Goal: Task Accomplishment & Management: Complete application form

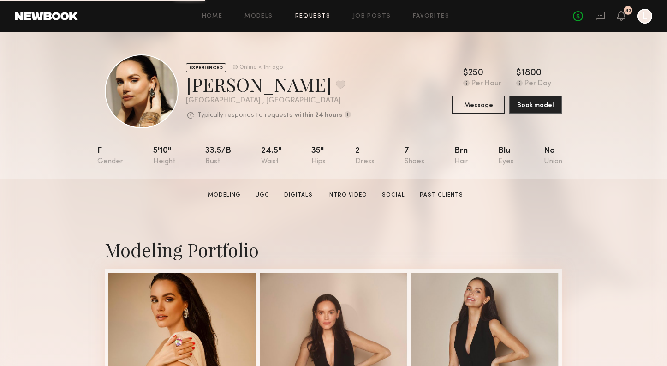
click at [319, 16] on link "Requests" at bounding box center [312, 16] width 35 height 6
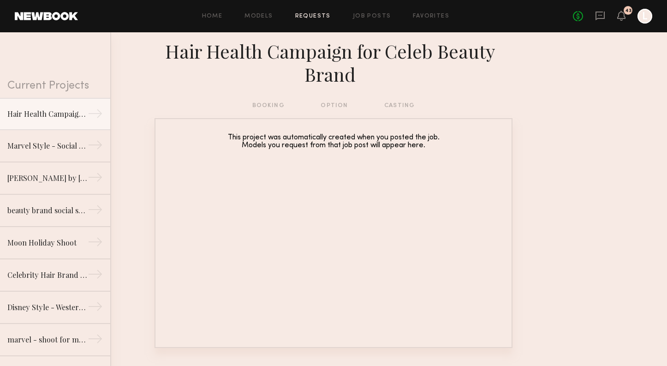
click at [263, 106] on div "booking option casting" at bounding box center [333, 106] width 163 height 10
click at [260, 14] on link "Models" at bounding box center [258, 16] width 28 height 6
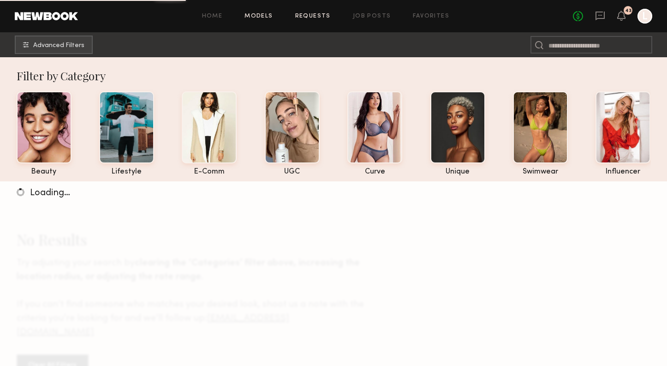
click at [317, 14] on link "Requests" at bounding box center [312, 16] width 35 height 6
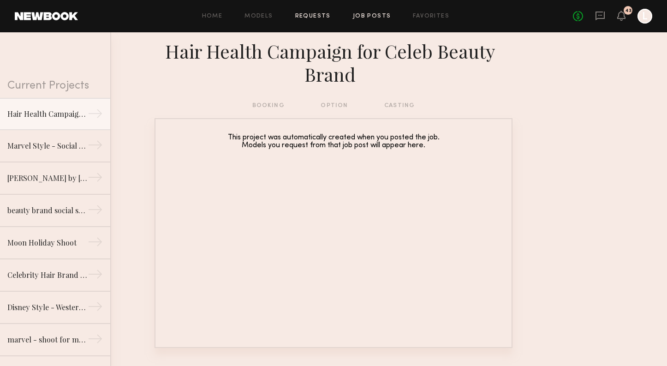
click at [372, 18] on link "Job Posts" at bounding box center [372, 16] width 38 height 6
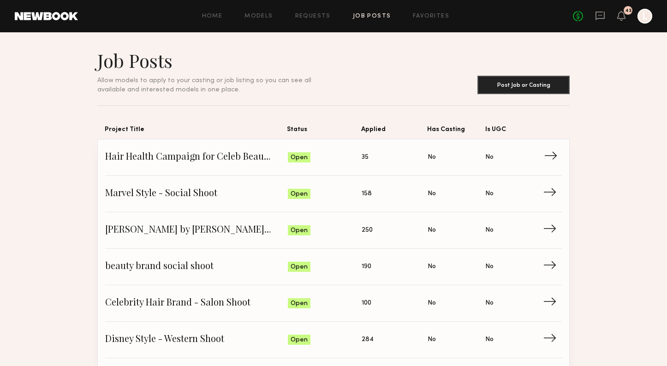
click at [189, 151] on span "Hair Health Campaign for Celeb Beauty Brand" at bounding box center [196, 157] width 183 height 14
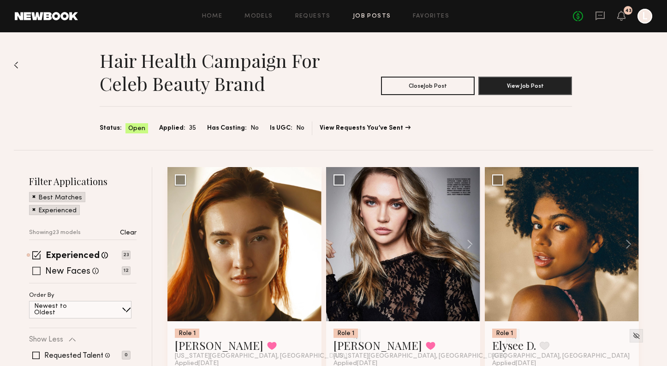
click at [57, 269] on label "New Faces" at bounding box center [67, 271] width 45 height 9
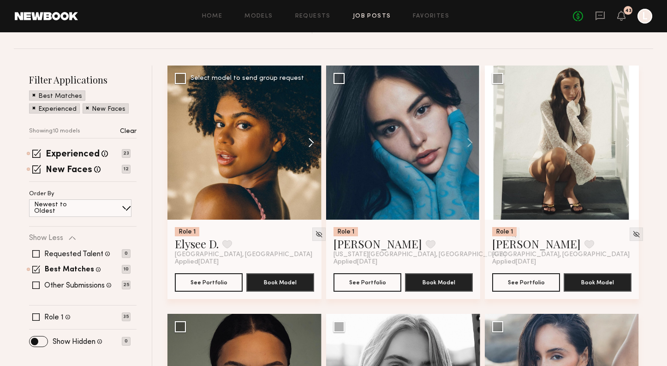
scroll to position [107, 0]
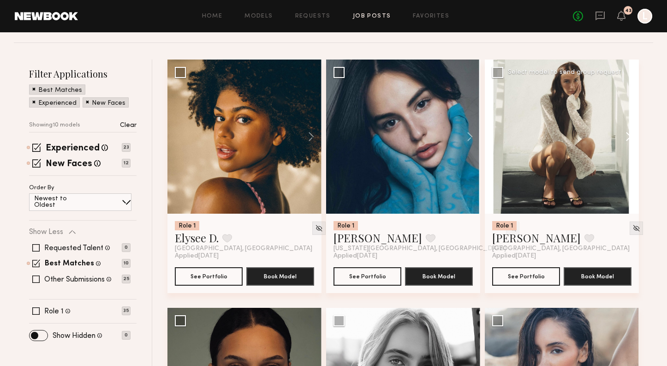
click at [625, 137] on button at bounding box center [624, 136] width 30 height 154
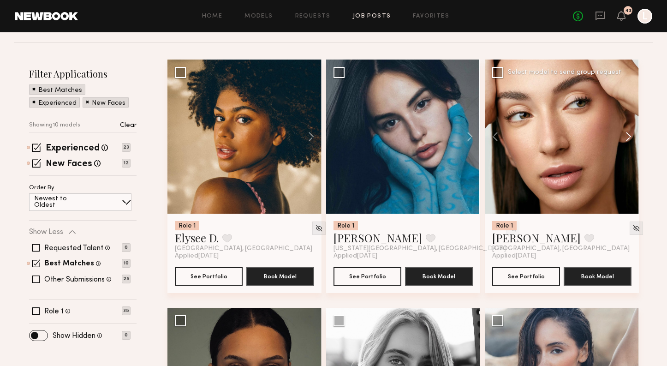
click at [625, 137] on button at bounding box center [624, 136] width 30 height 154
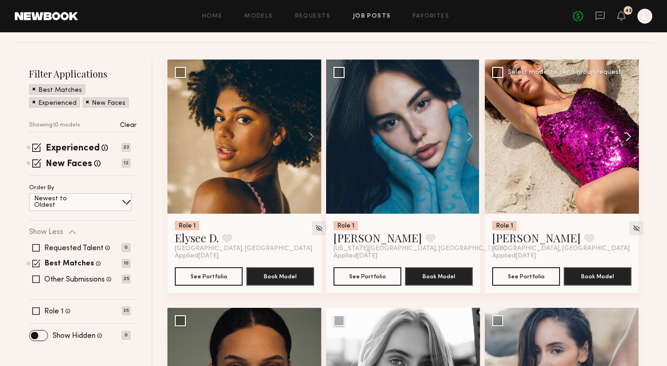
click at [625, 137] on button at bounding box center [624, 136] width 30 height 154
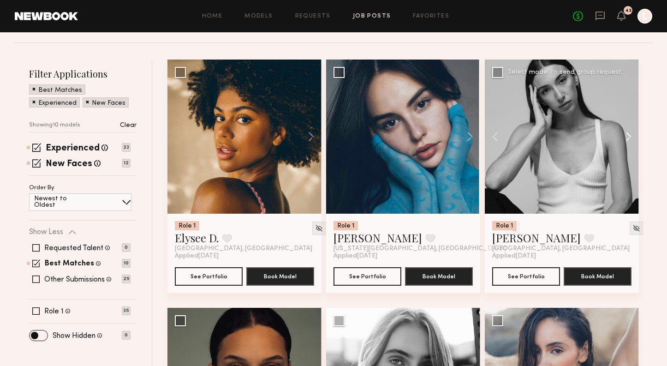
click at [625, 137] on button at bounding box center [624, 136] width 30 height 154
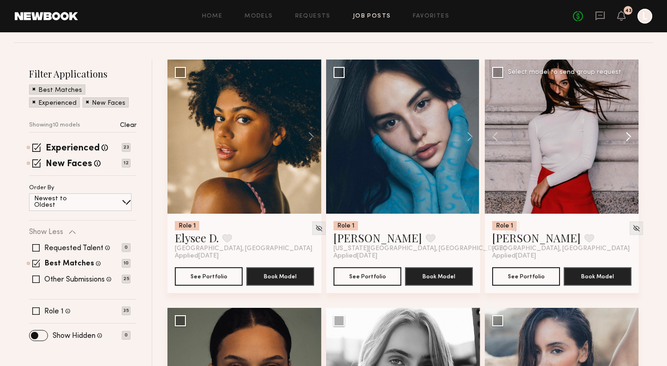
click at [625, 137] on button at bounding box center [624, 136] width 30 height 154
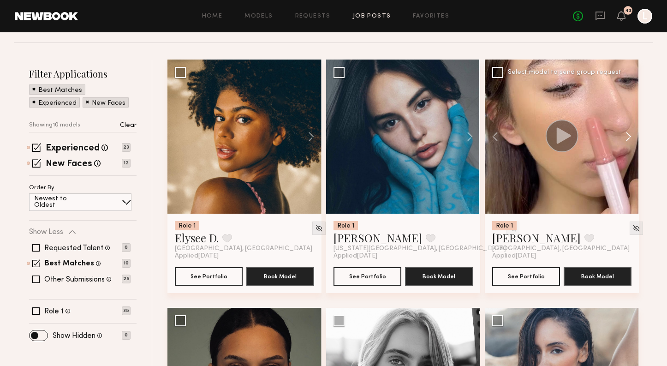
click at [625, 137] on button at bounding box center [624, 136] width 30 height 154
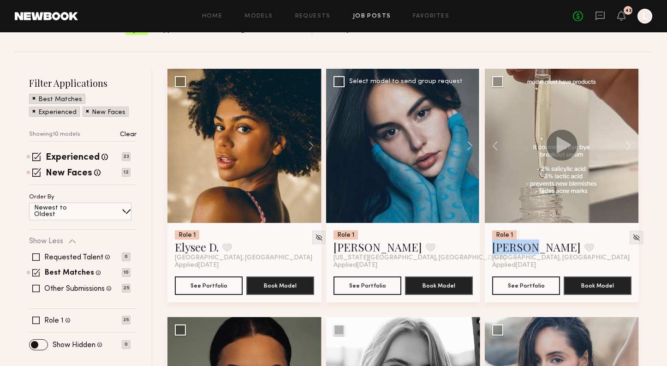
scroll to position [93, 0]
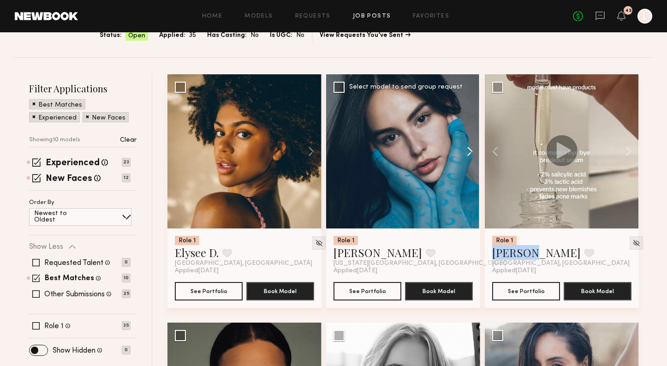
click at [467, 155] on button at bounding box center [465, 151] width 30 height 154
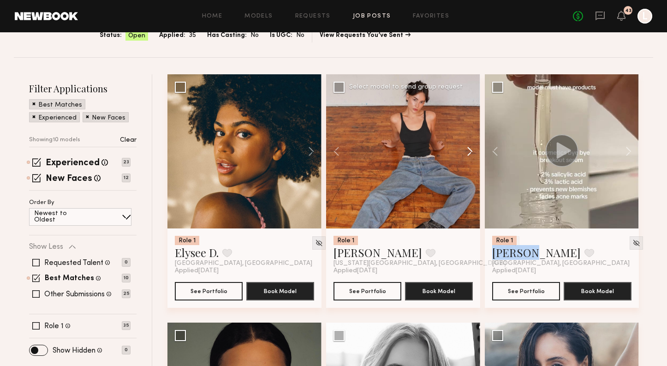
click at [467, 155] on button at bounding box center [465, 151] width 30 height 154
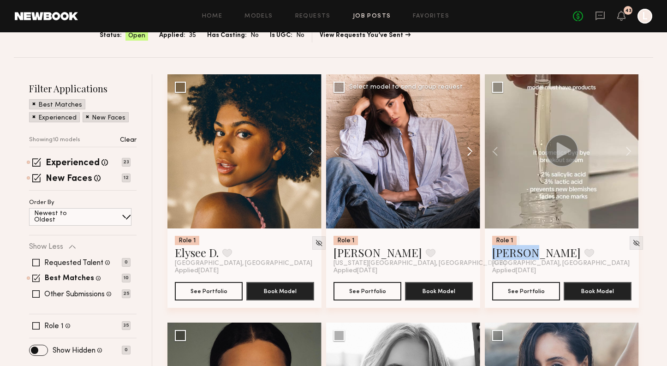
click at [467, 155] on button at bounding box center [465, 151] width 30 height 154
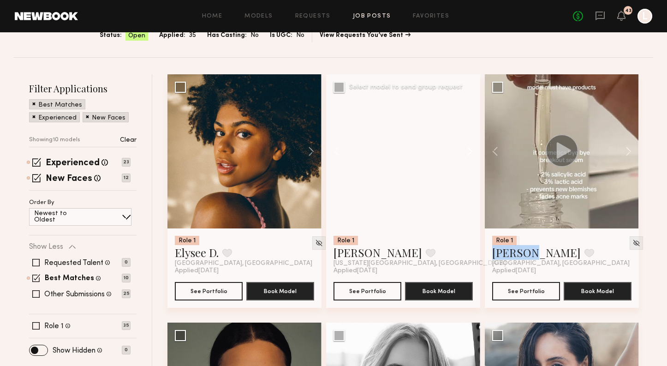
click at [467, 155] on button at bounding box center [465, 151] width 30 height 154
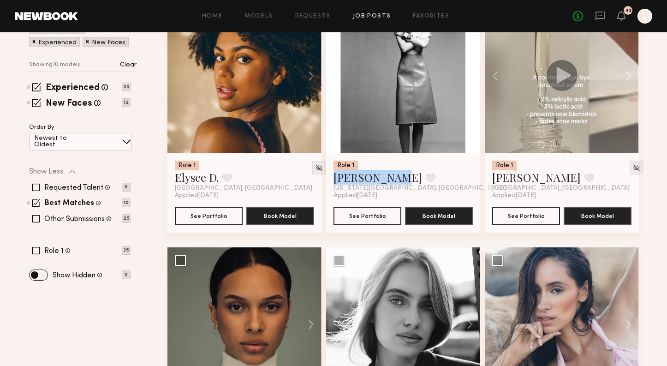
scroll to position [218, 0]
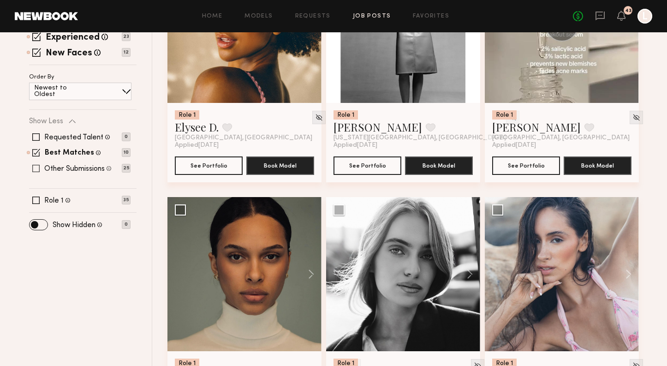
click at [40, 165] on div "Other Submissions Models shown below have applied to this job but do not match …" at bounding box center [79, 168] width 101 height 7
click at [38, 165] on span at bounding box center [35, 168] width 7 height 7
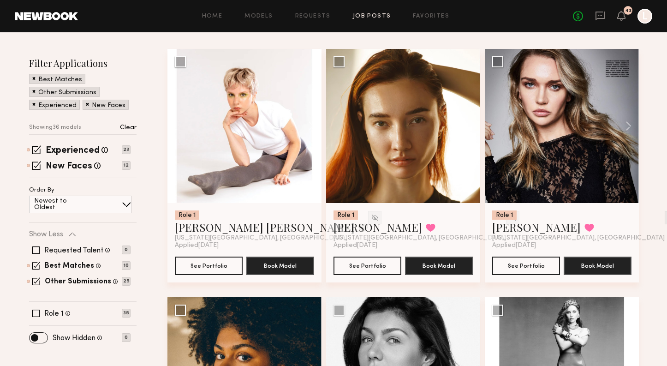
scroll to position [111, 0]
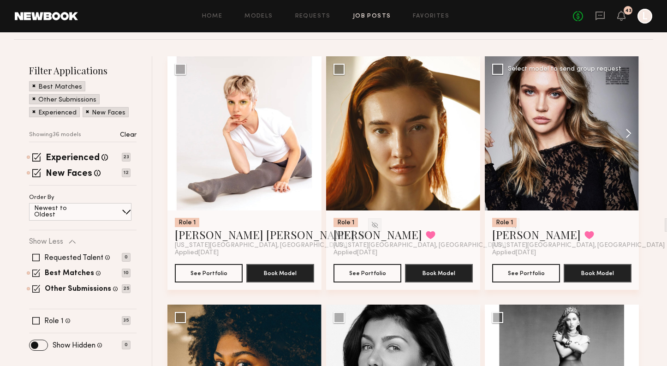
click at [630, 135] on button at bounding box center [624, 133] width 30 height 154
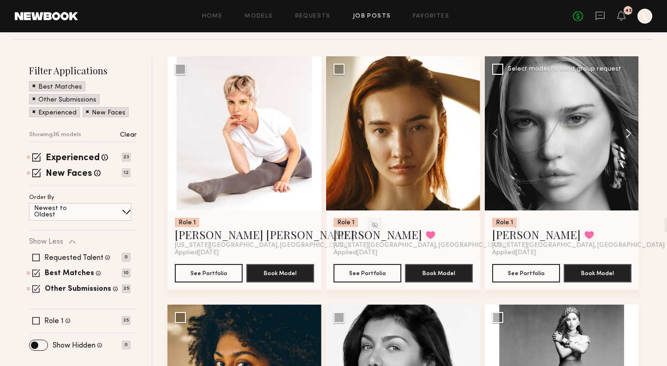
click at [630, 135] on button at bounding box center [624, 133] width 30 height 154
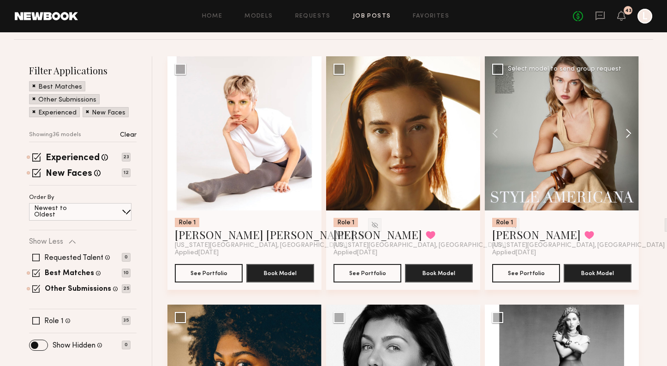
click at [630, 135] on button at bounding box center [624, 133] width 30 height 154
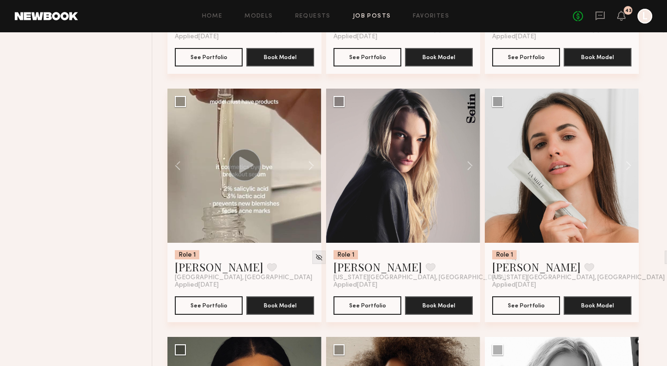
scroll to position [874, 0]
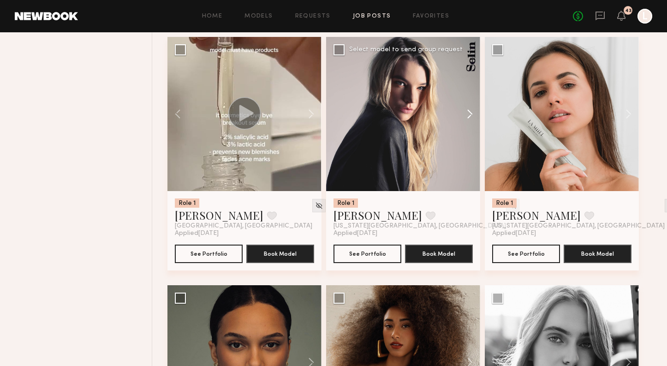
click at [469, 113] on button at bounding box center [465, 114] width 30 height 154
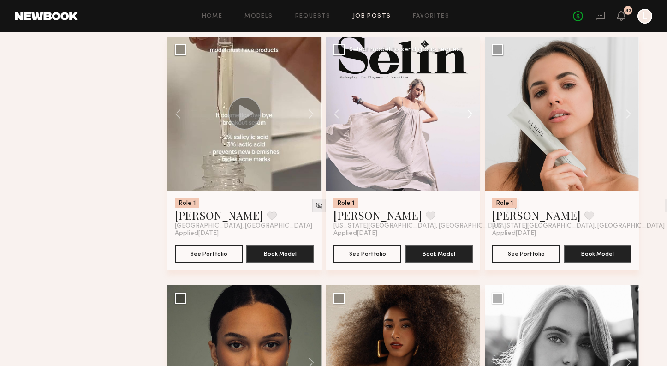
click at [469, 113] on button at bounding box center [465, 114] width 30 height 154
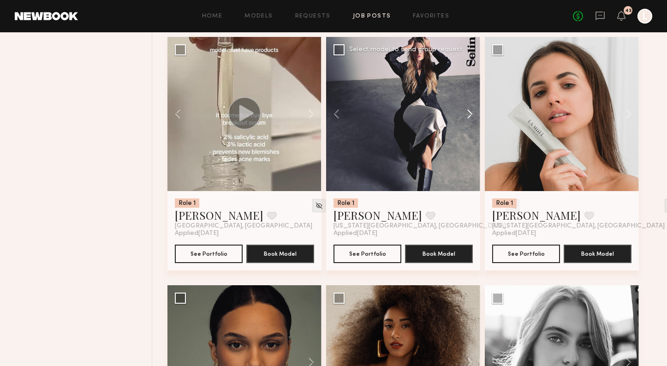
click at [469, 113] on button at bounding box center [465, 114] width 30 height 154
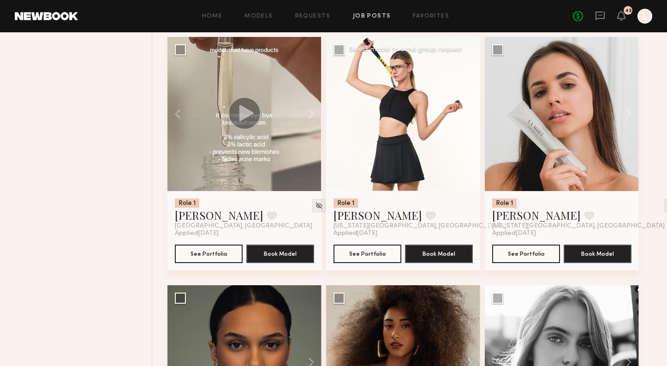
click at [469, 113] on div at bounding box center [403, 114] width 154 height 154
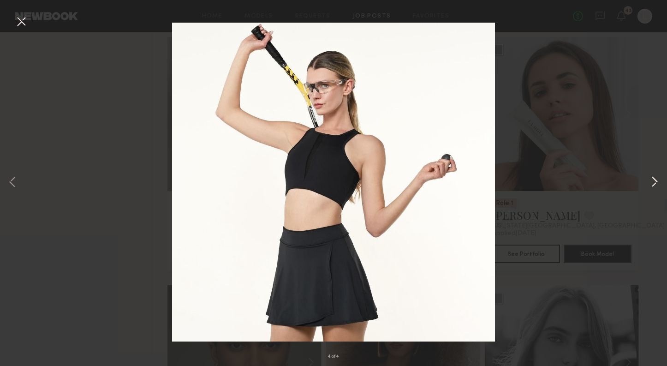
click at [656, 184] on button at bounding box center [654, 182] width 11 height 292
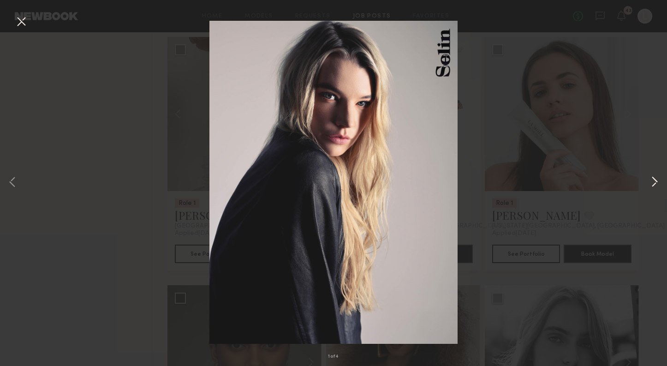
click at [656, 184] on button at bounding box center [654, 182] width 11 height 292
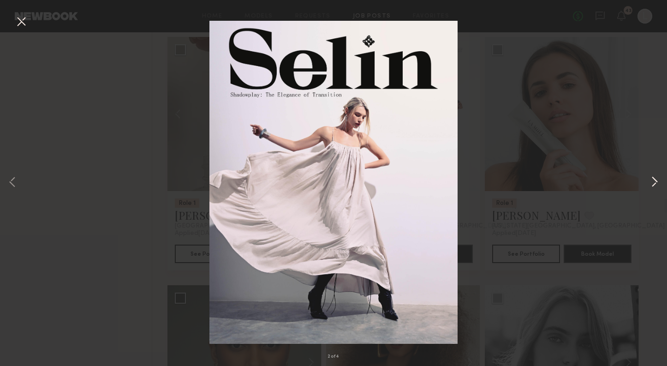
click at [656, 184] on button at bounding box center [654, 182] width 11 height 292
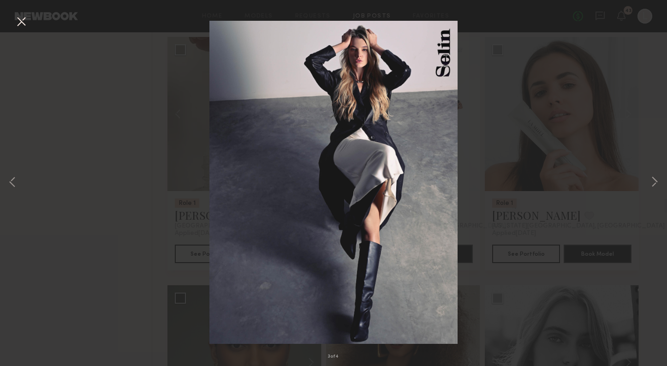
click at [128, 177] on div "3 of 4" at bounding box center [333, 183] width 667 height 366
click at [19, 22] on button at bounding box center [21, 22] width 15 height 17
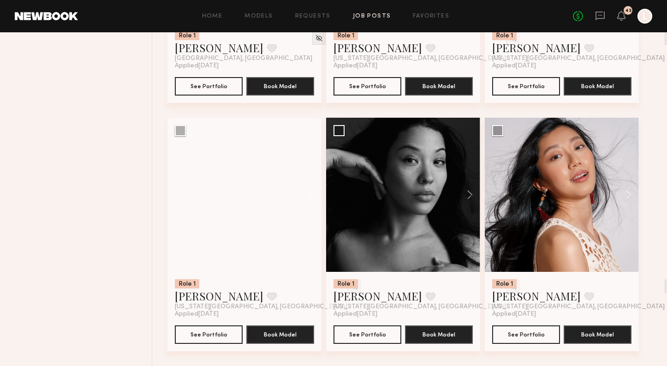
scroll to position [2766, 0]
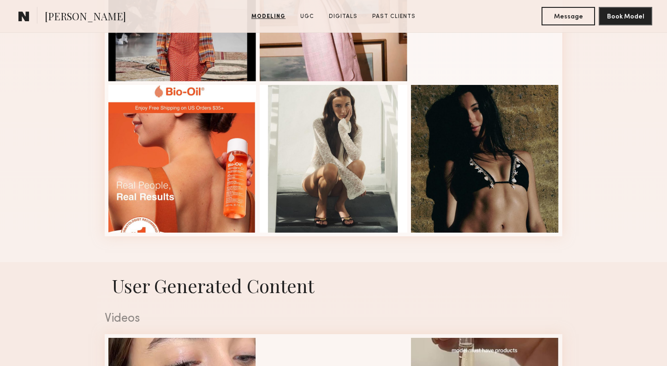
scroll to position [651, 0]
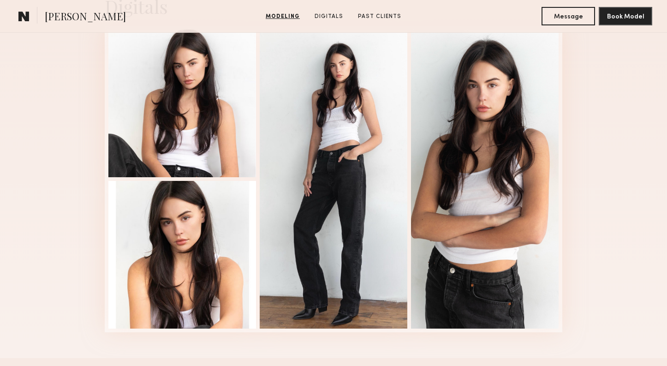
scroll to position [965, 0]
